Goal: Find specific page/section

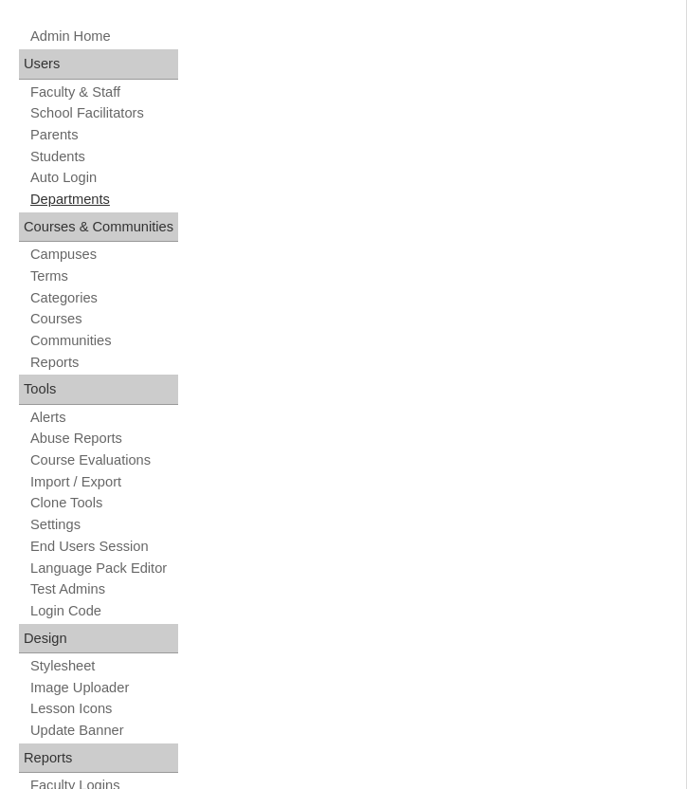
scroll to position [402, 0]
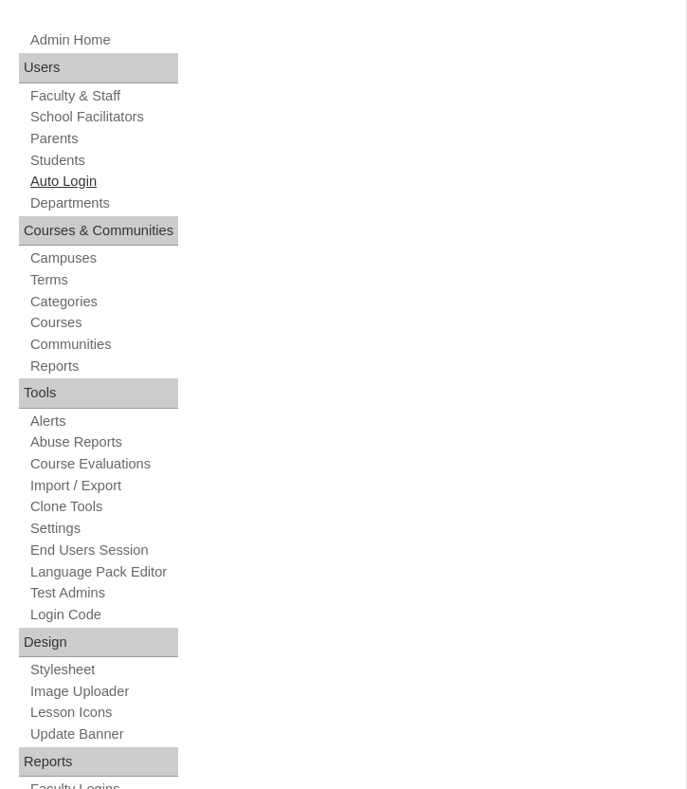
click at [72, 173] on link "Auto Login" at bounding box center [103, 182] width 150 height 18
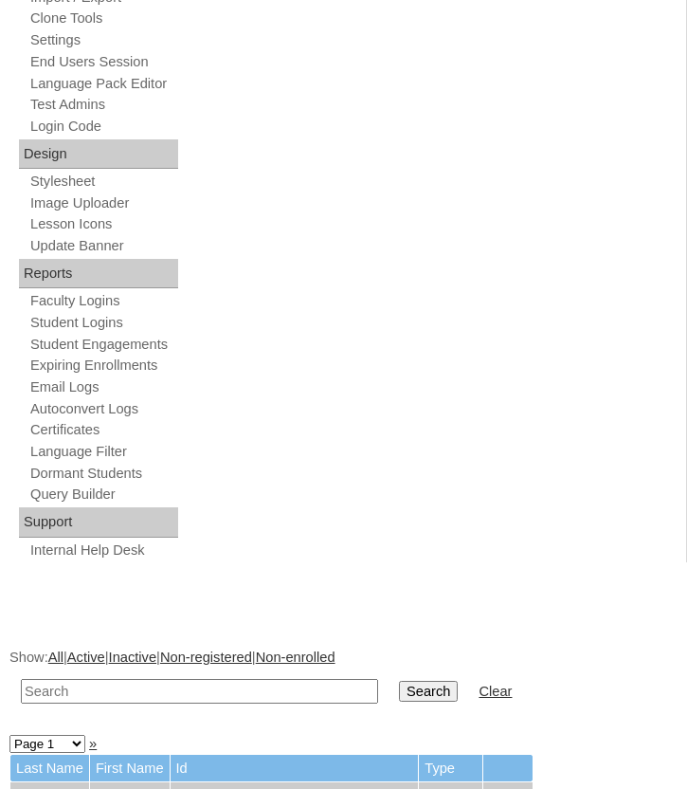
scroll to position [1000, 0]
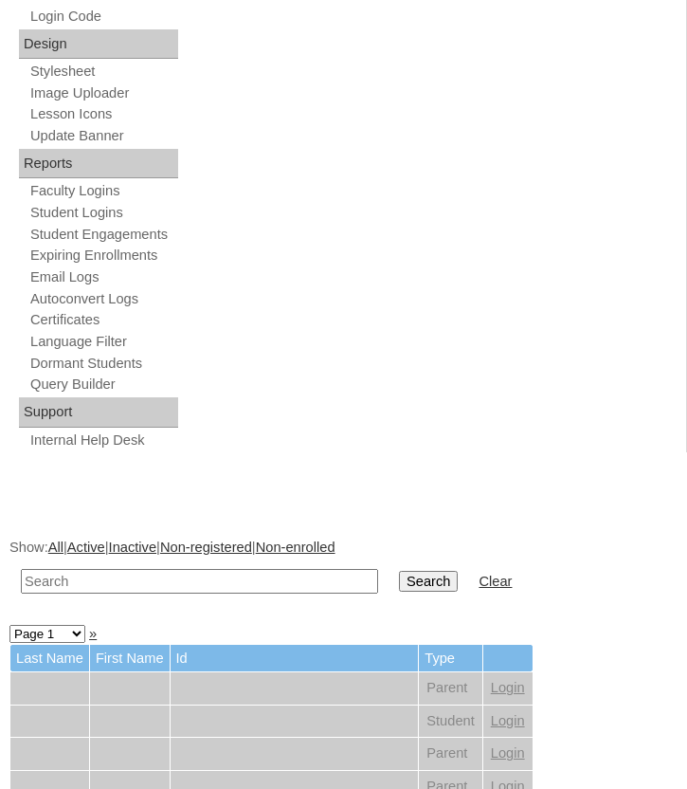
click at [103, 584] on input "text" at bounding box center [199, 582] width 357 height 26
type input "grade 5"
click at [399, 571] on input "Search" at bounding box center [428, 581] width 59 height 21
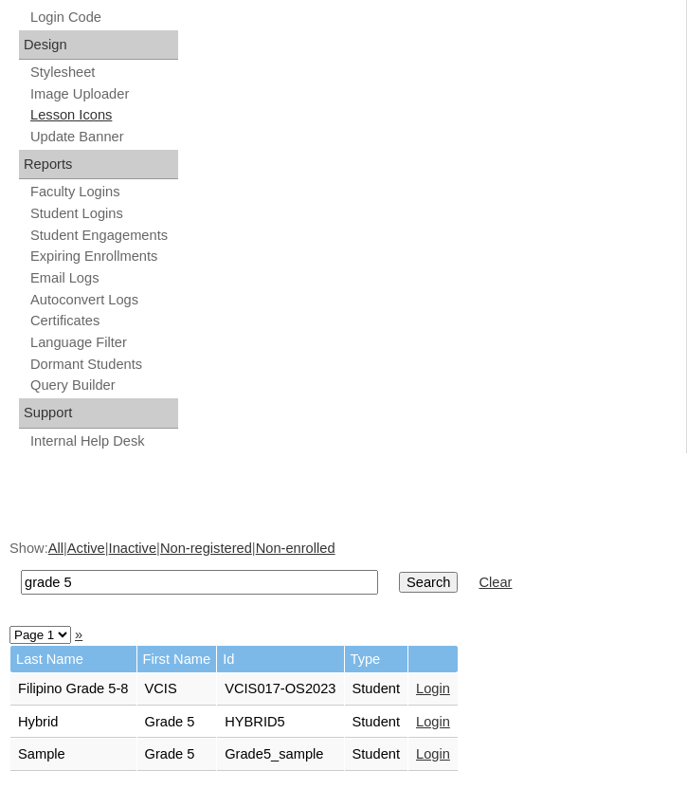
scroll to position [1038, 0]
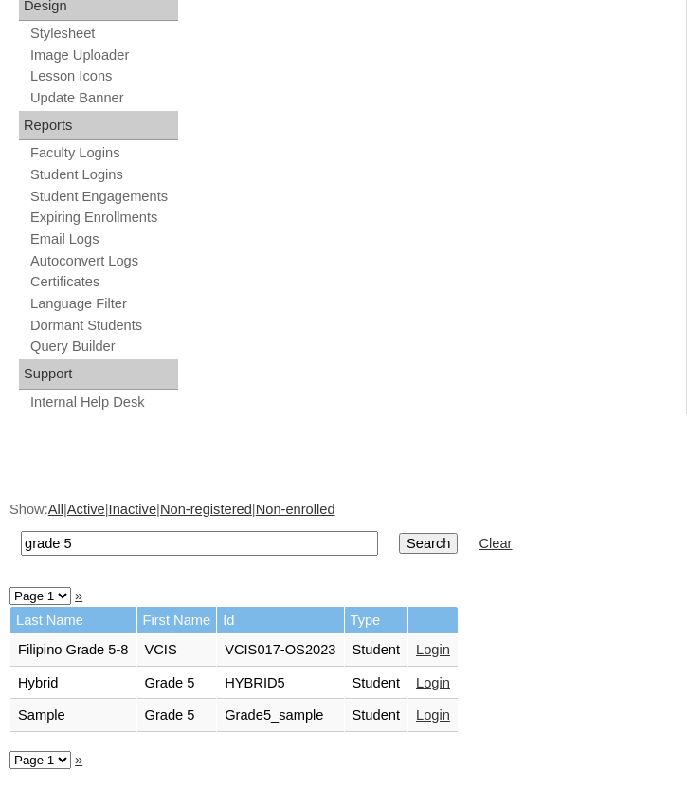
click at [450, 719] on link "Login" at bounding box center [433, 714] width 34 height 15
